Goal: Find contact information: Find contact information

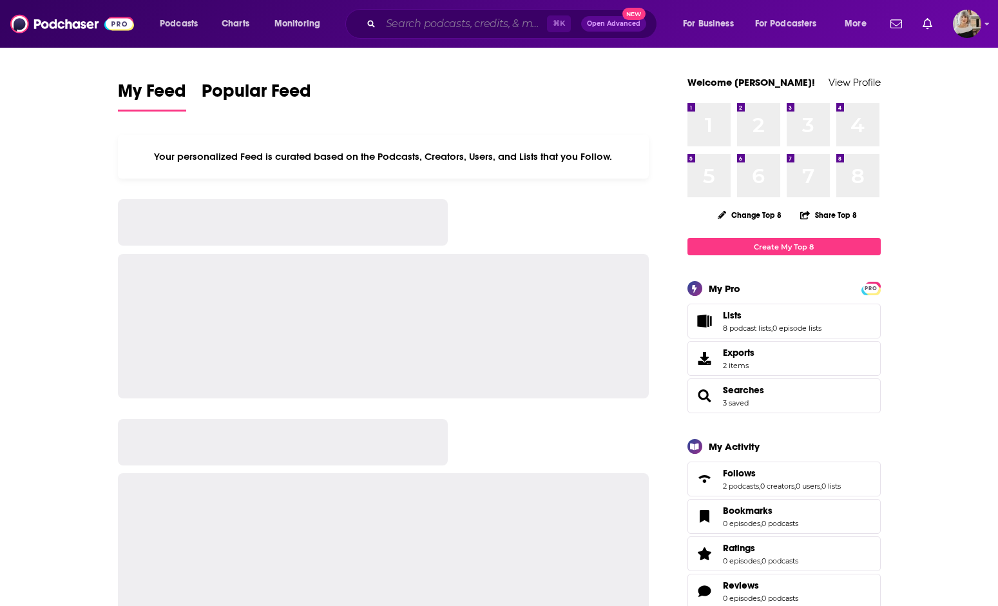
click at [400, 20] on input "Search podcasts, credits, & more..." at bounding box center [464, 24] width 166 height 21
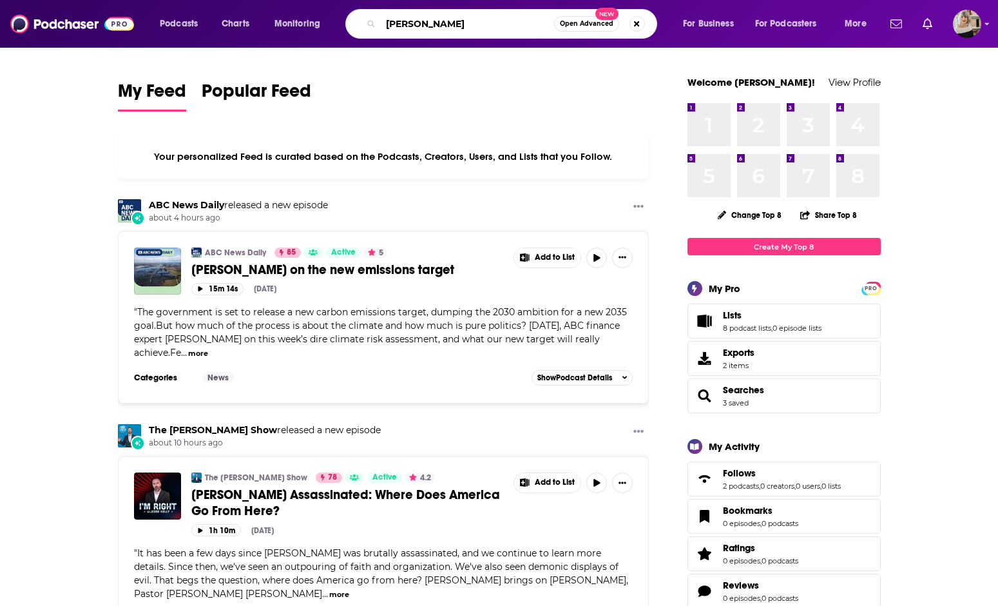
type input "[PERSON_NAME]"
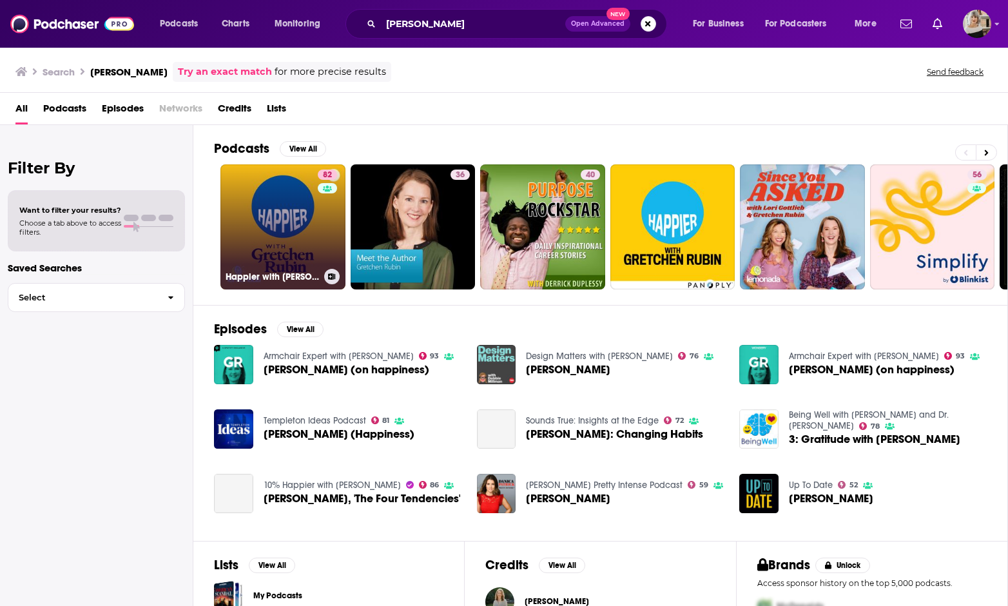
click at [285, 227] on link "82 Happier with [PERSON_NAME]" at bounding box center [282, 226] width 125 height 125
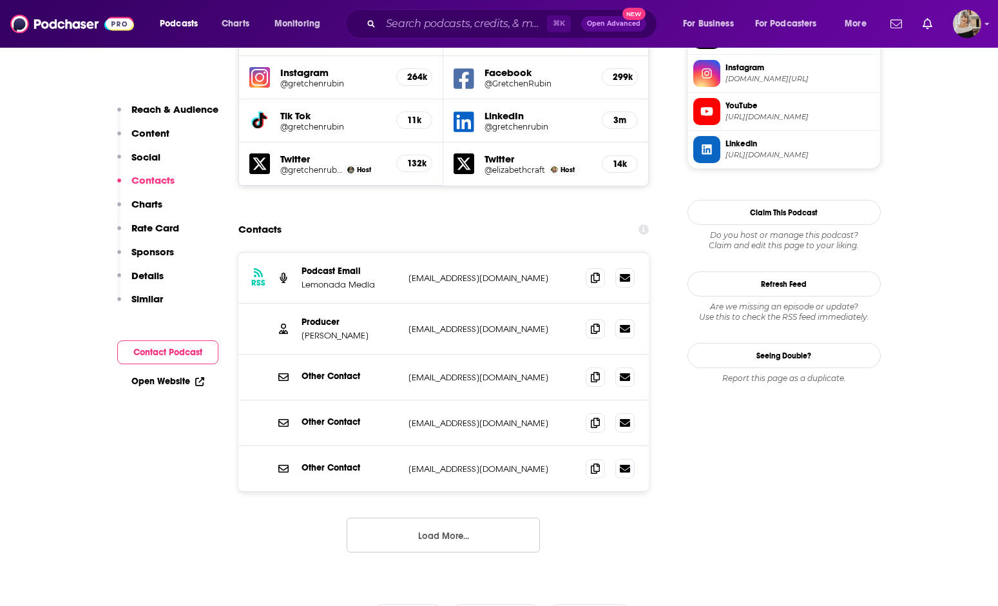
scroll to position [1234, 0]
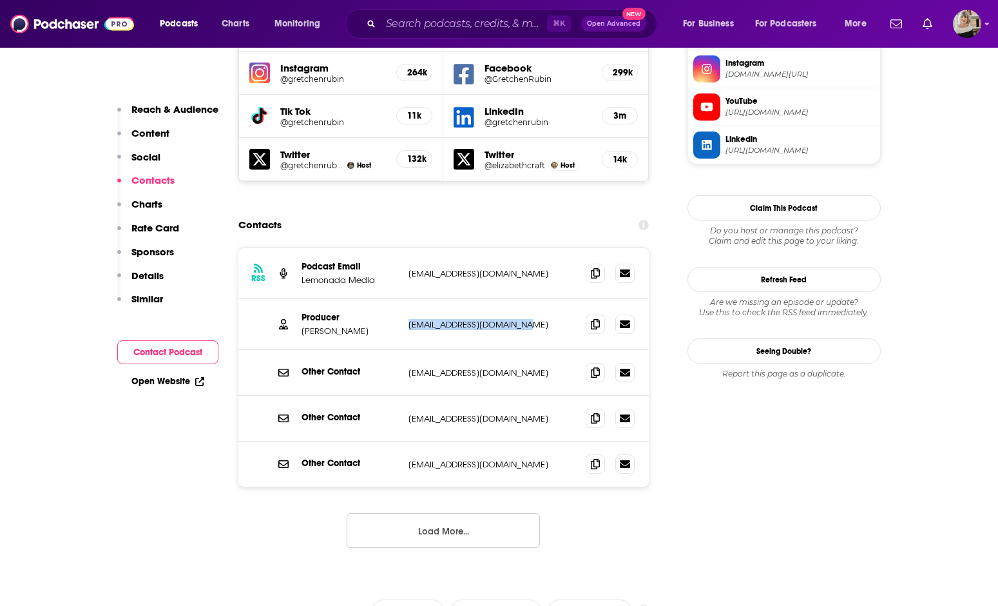
drag, startPoint x: 407, startPoint y: 266, endPoint x: 520, endPoint y: 267, distance: 113.4
click at [520, 299] on div "Producer [PERSON_NAME] [PERSON_NAME][EMAIL_ADDRESS][DOMAIN_NAME] [EMAIL_ADDRESS…" at bounding box center [443, 324] width 411 height 51
copy p "[EMAIL_ADDRESS][DOMAIN_NAME]"
